Goal: Obtain resource: Download file/media

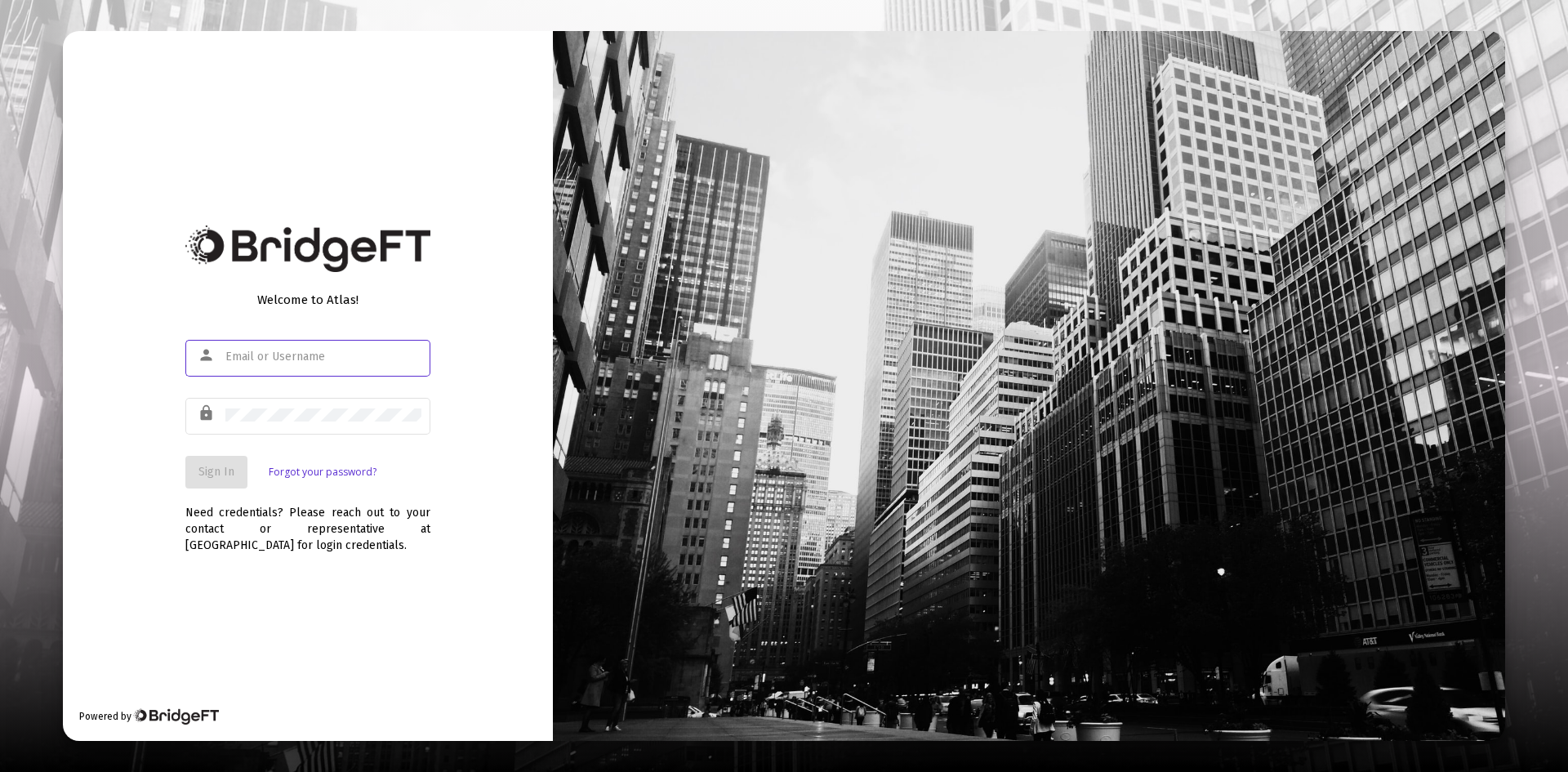
click at [247, 364] on div at bounding box center [323, 356] width 196 height 40
type input "[PERSON_NAME][EMAIL_ADDRESS][DOMAIN_NAME]"
click at [220, 471] on span "Sign In" at bounding box center [216, 471] width 36 height 14
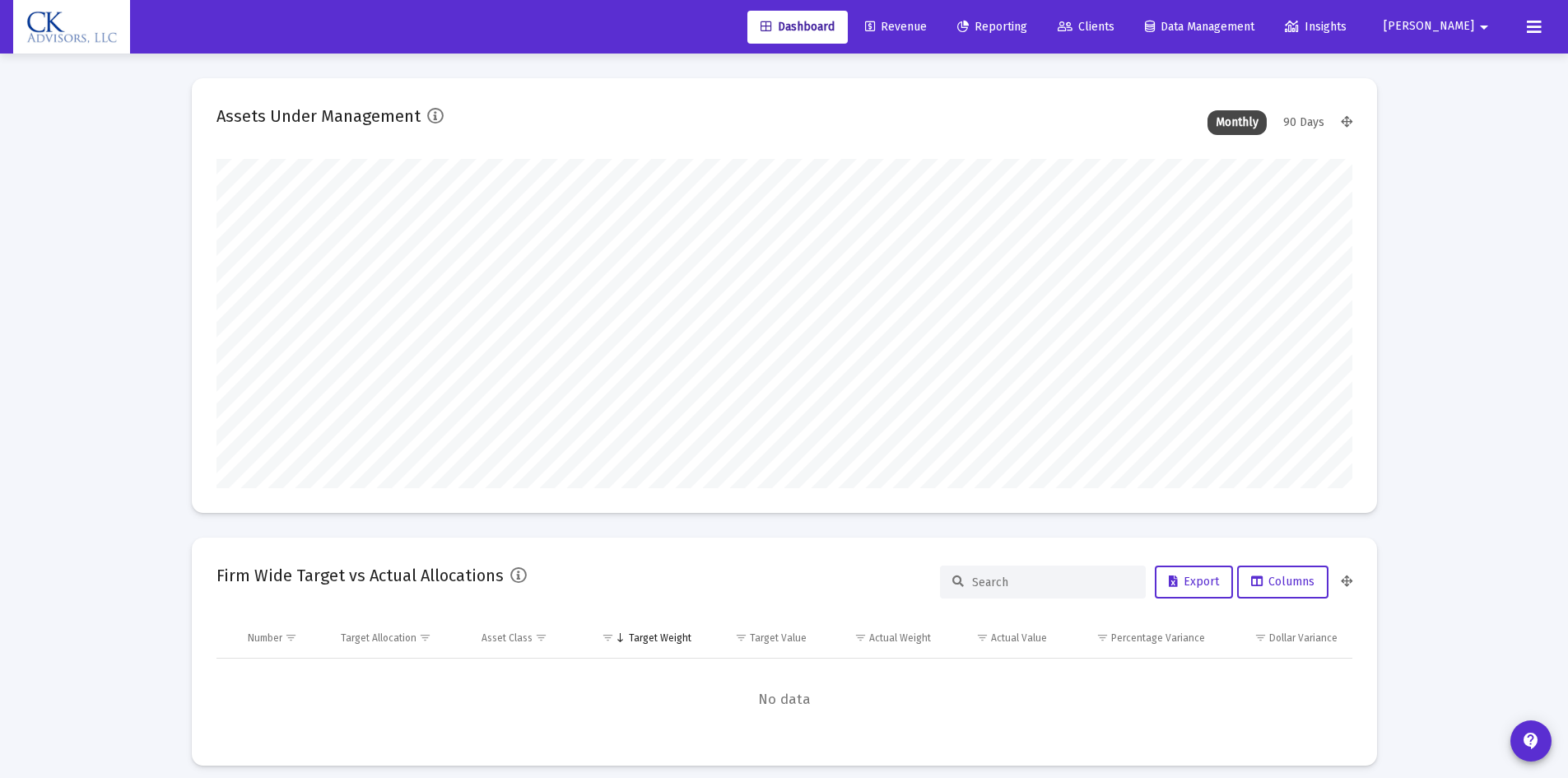
type input "[DATE]"
click at [927, 22] on span "Revenue" at bounding box center [896, 27] width 62 height 14
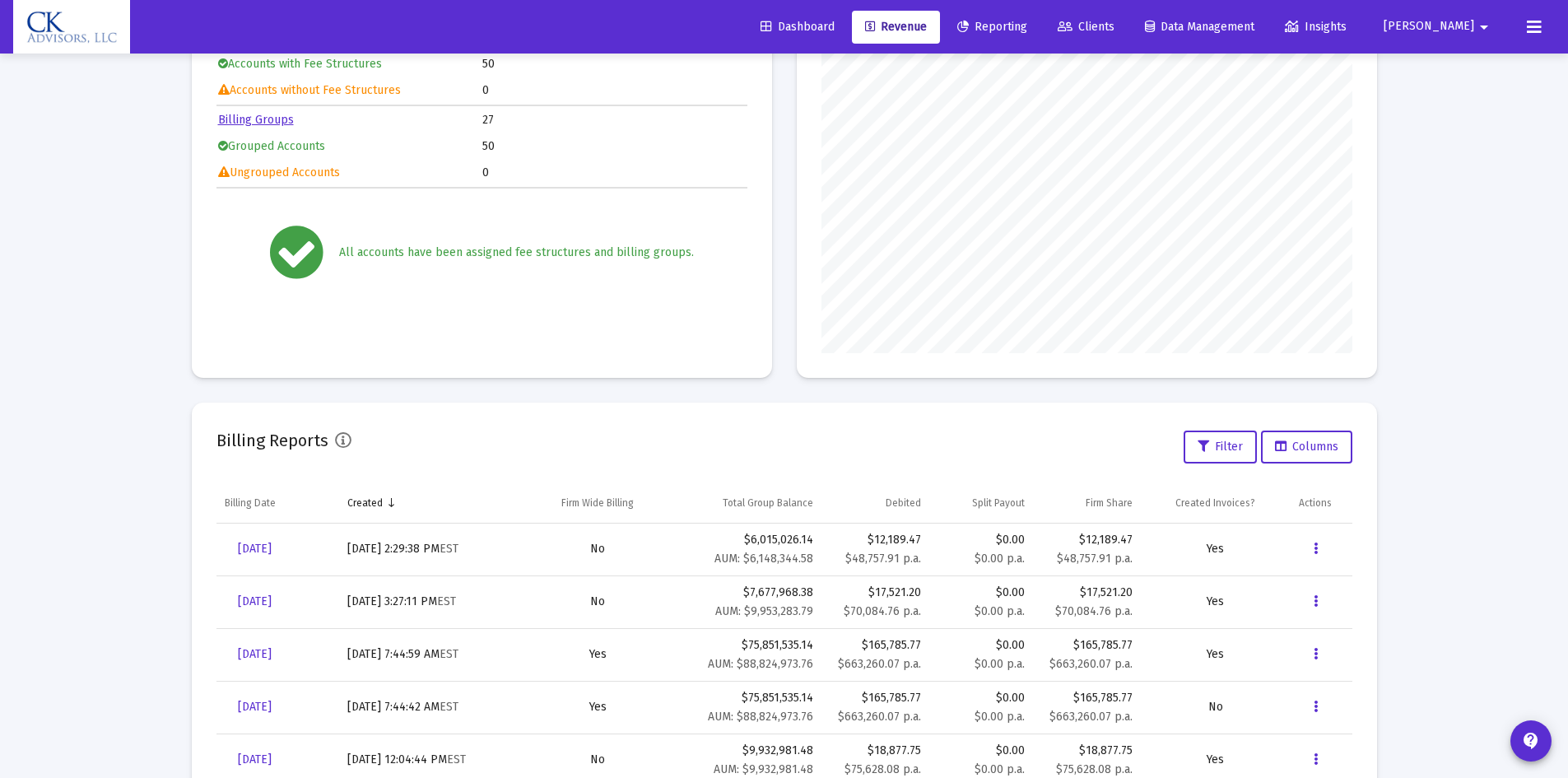
scroll to position [214, 0]
click at [1315, 646] on icon "Data grid" at bounding box center [1315, 651] width 4 height 20
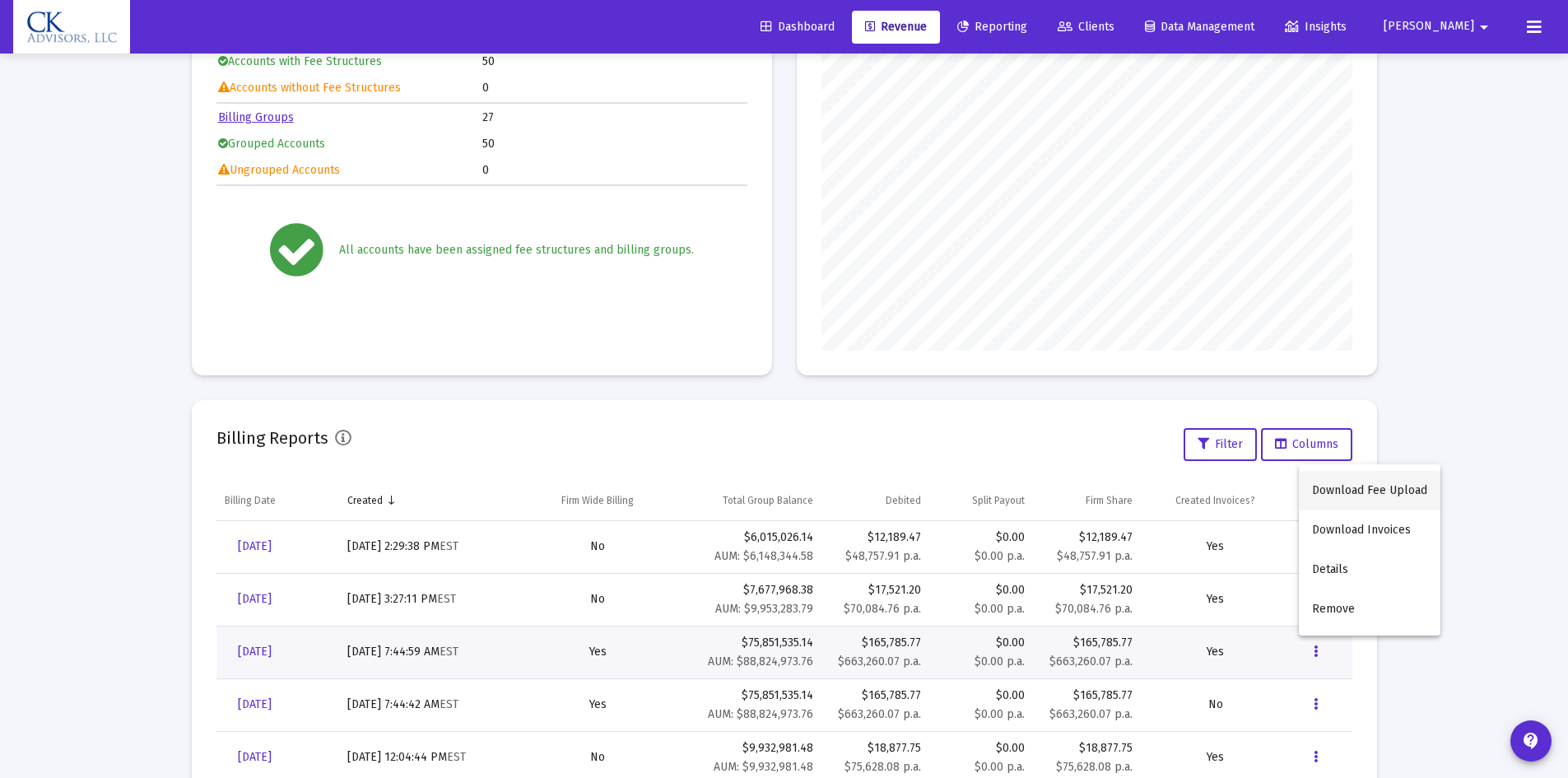
click at [1347, 490] on button "Download Fee Upload" at bounding box center [1369, 490] width 142 height 39
